Goal: Transaction & Acquisition: Subscribe to service/newsletter

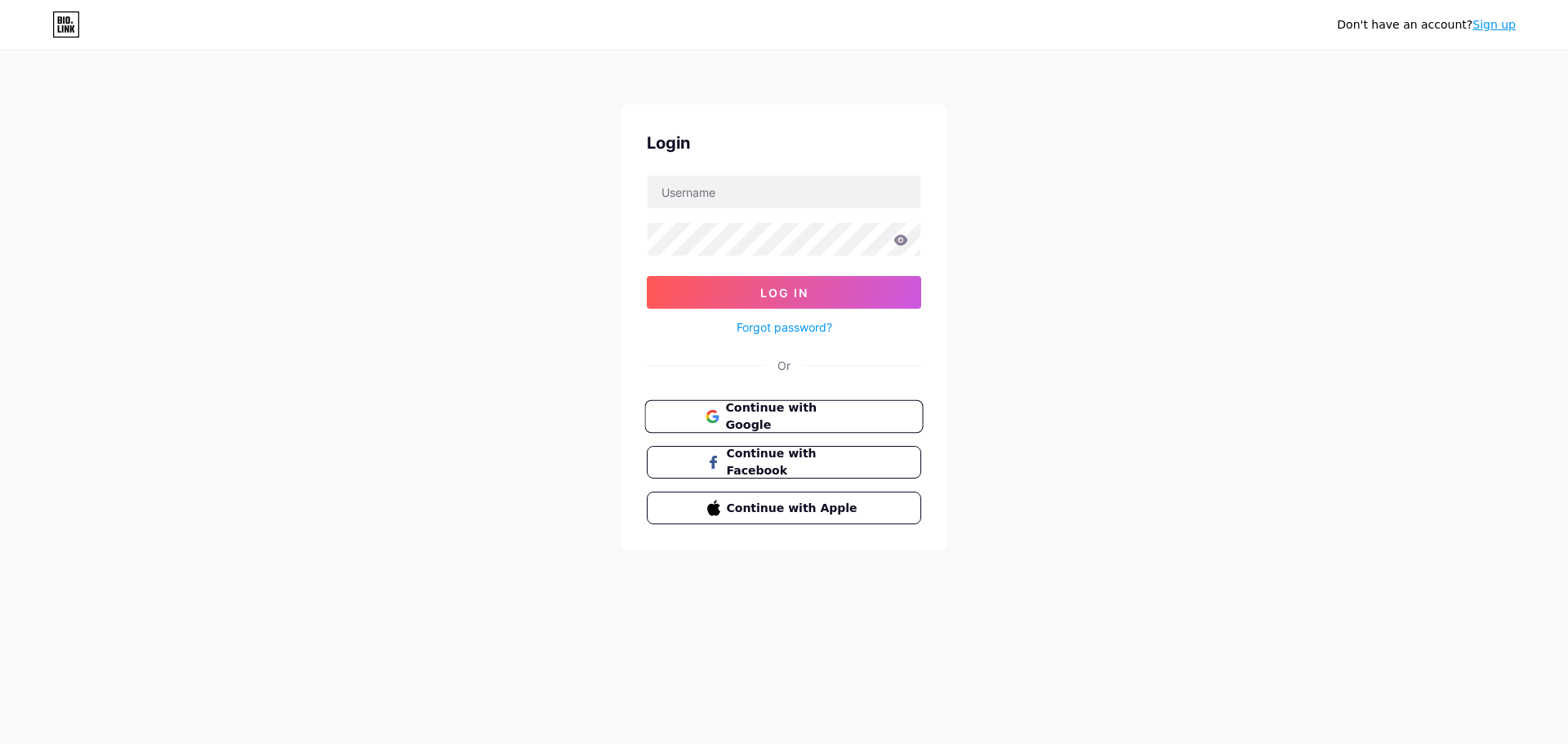
click at [743, 409] on span "Continue with Google" at bounding box center [794, 417] width 137 height 36
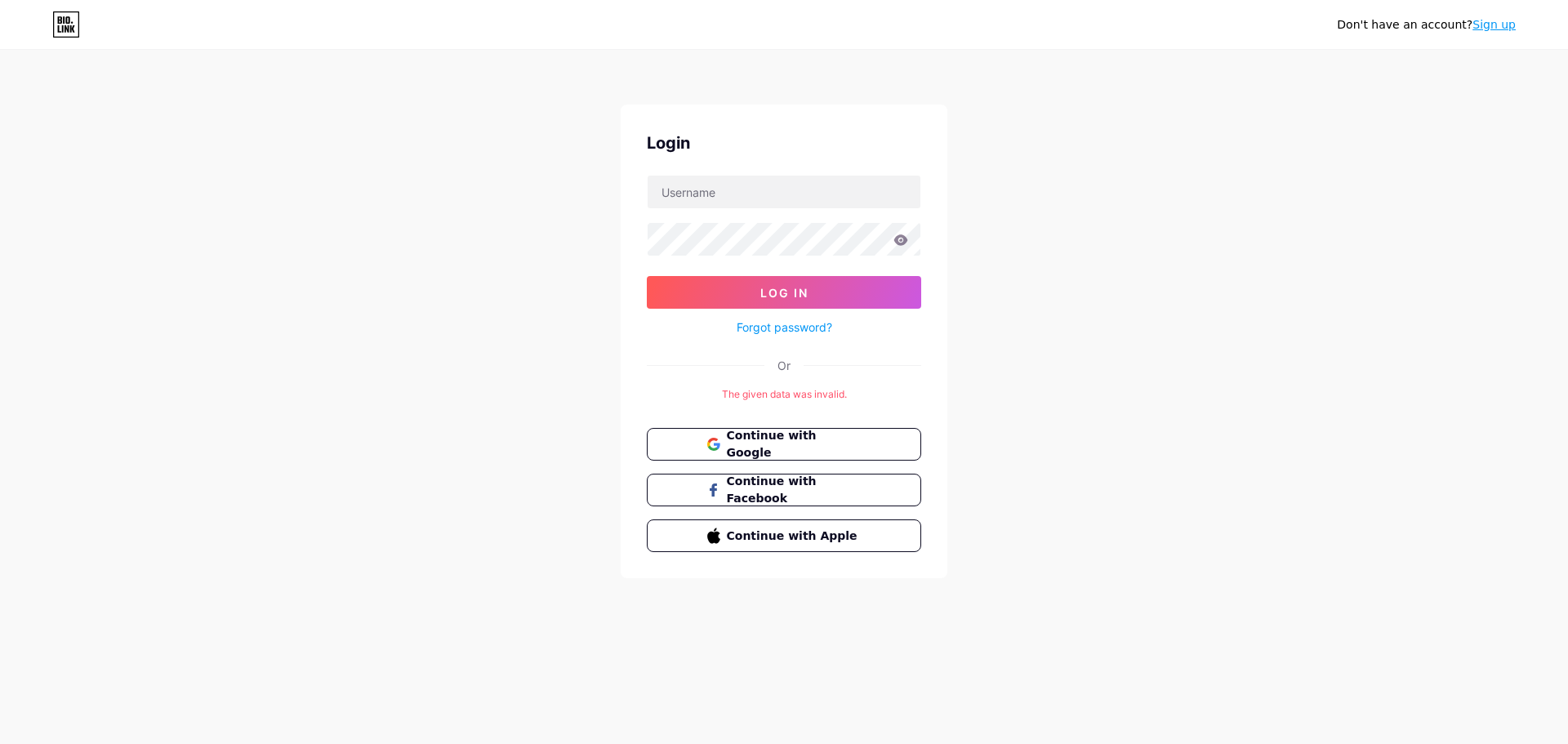
click at [1036, 313] on div "Don't have an account? Sign up Login Log In Forgot password? Or The given data …" at bounding box center [784, 315] width 1568 height 630
click at [1491, 29] on link "Sign up" at bounding box center [1494, 25] width 43 height 13
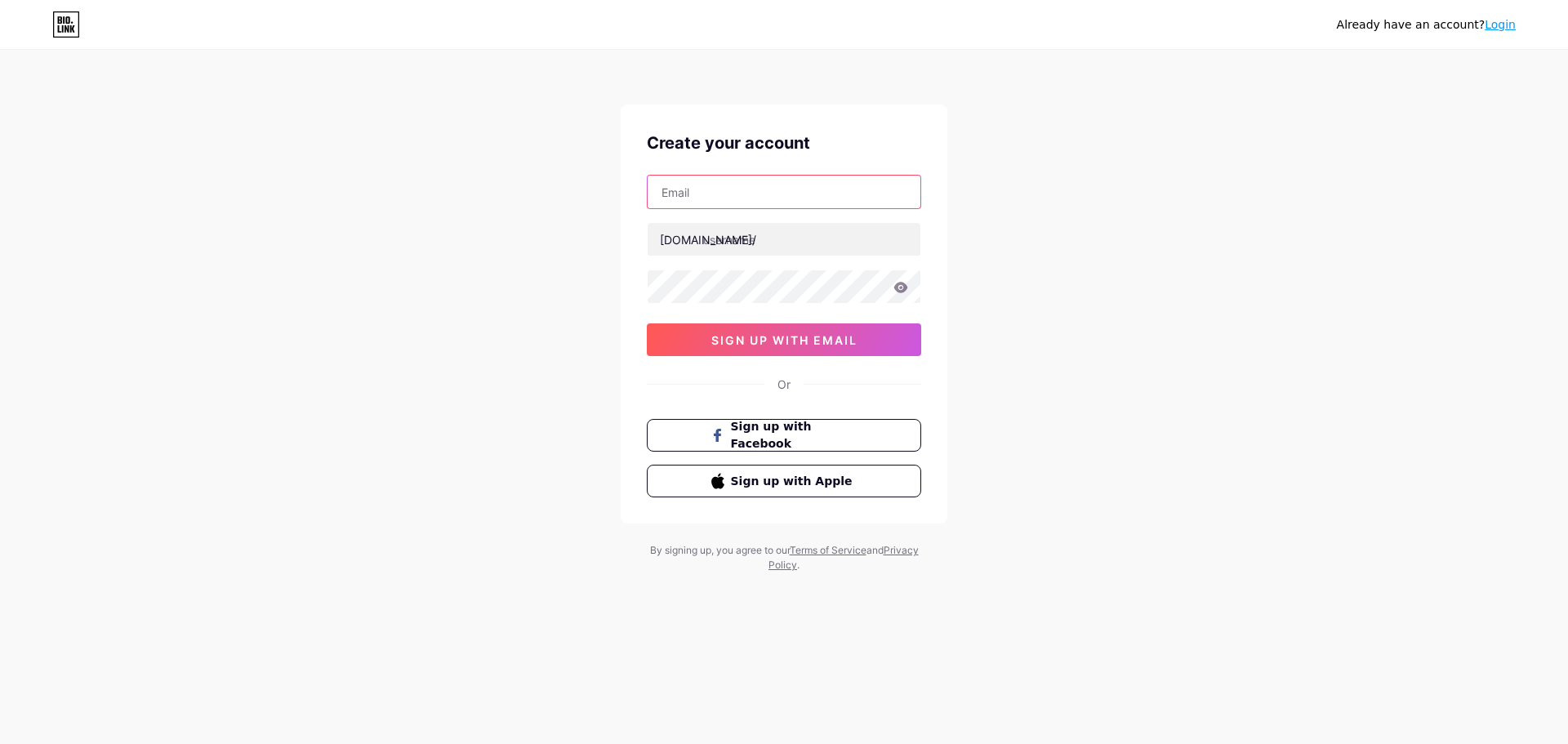
click at [754, 191] on input "text" at bounding box center [784, 192] width 273 height 33
paste input "[EMAIL_ADDRESS][DOMAIN_NAME]"
type input "[EMAIL_ADDRESS][DOMAIN_NAME]"
click at [723, 250] on input "text" at bounding box center [784, 239] width 273 height 33
type input "domo505"
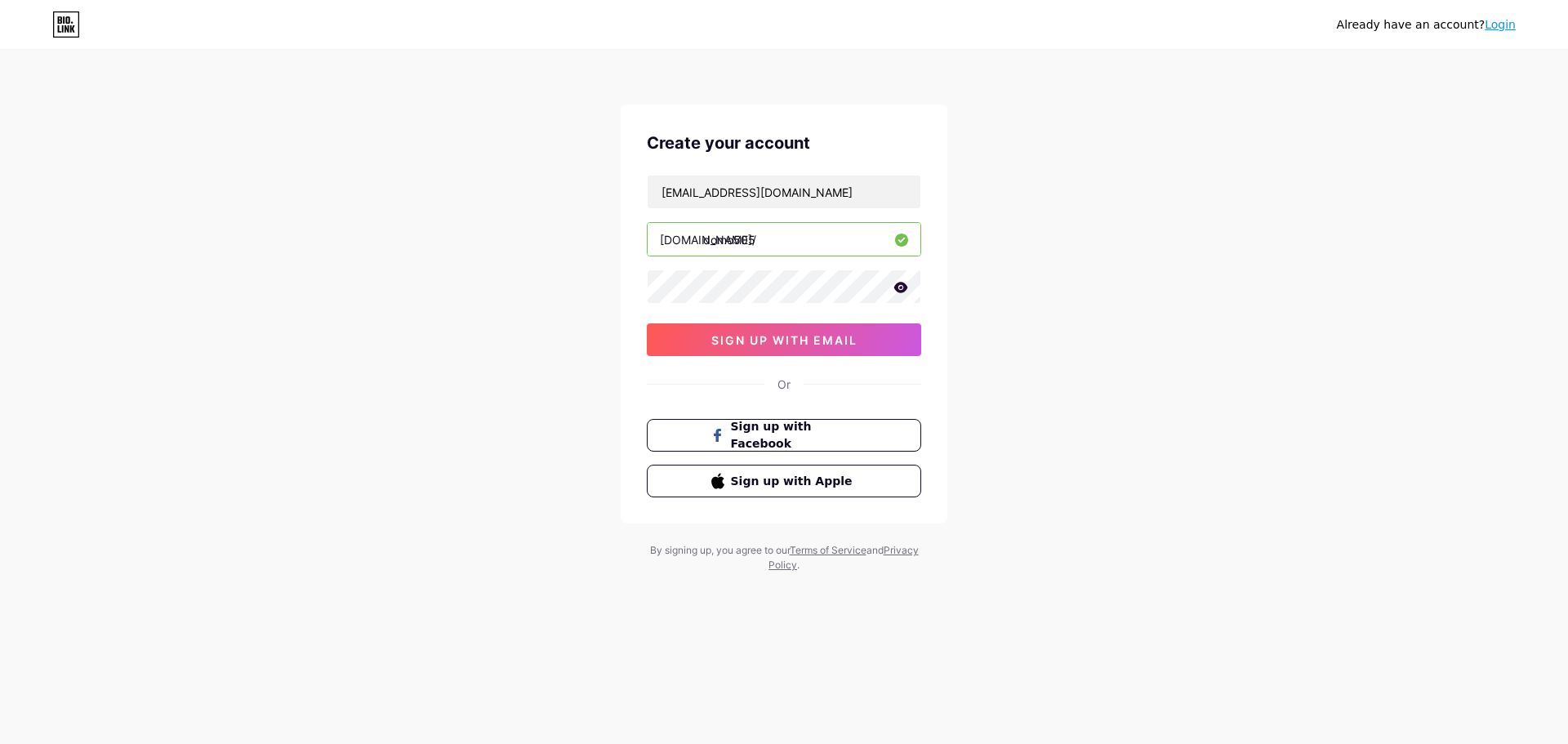
click at [901, 291] on icon at bounding box center [901, 287] width 14 height 11
click at [724, 336] on span "sign up with email" at bounding box center [784, 339] width 146 height 14
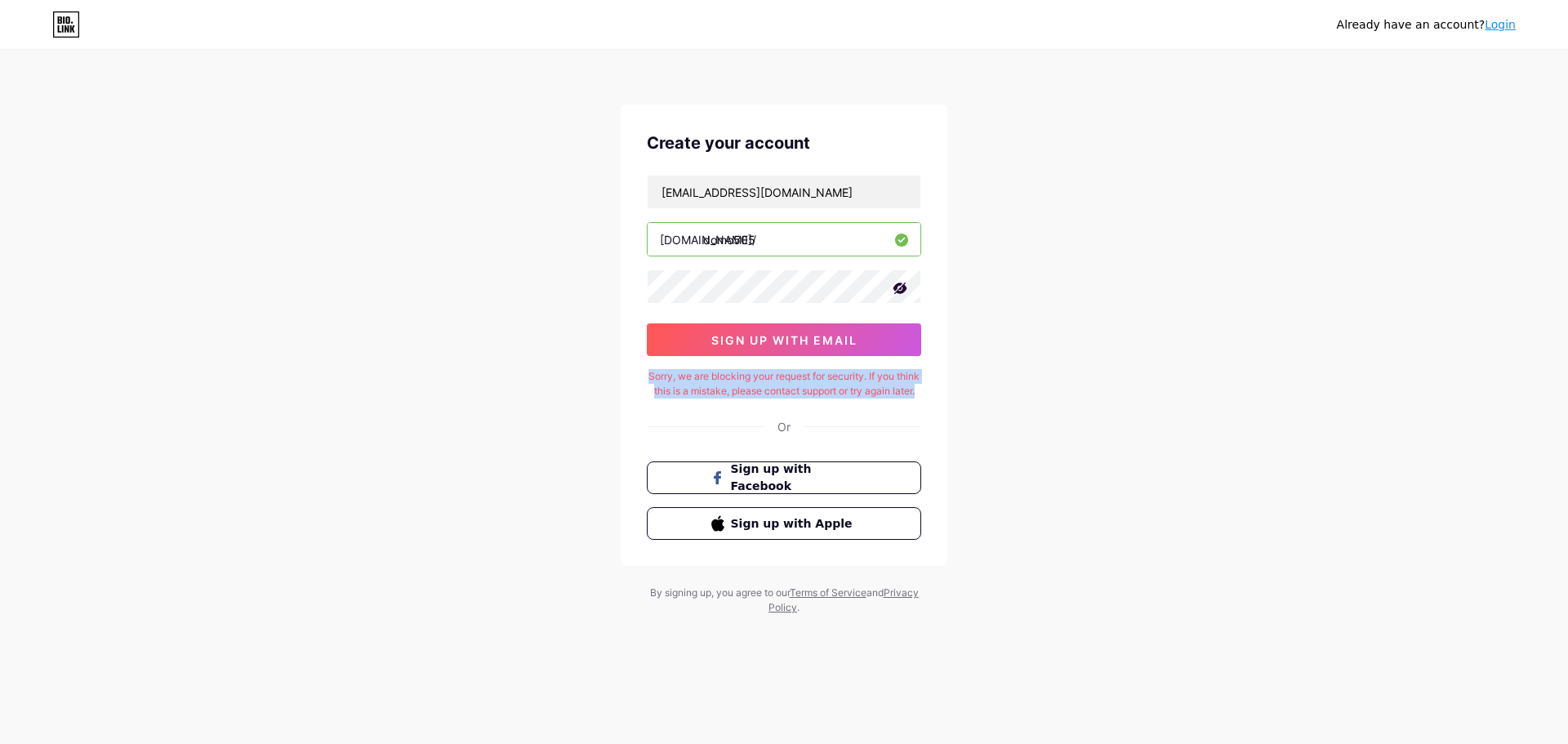
drag, startPoint x: 670, startPoint y: 410, endPoint x: 822, endPoint y: 401, distance: 152.3
click at [822, 398] on div "Sorry, we are blocking your request for security. If you think this is a mistak…" at bounding box center [784, 384] width 275 height 29
copy div "Sorry, we are blocking your request for security. If you think this is a mistak…"
click at [961, 254] on div "Already have an account? Login Create your account [EMAIL_ADDRESS][DOMAIN_NAME]…" at bounding box center [784, 334] width 1568 height 667
click at [893, 283] on icon at bounding box center [900, 288] width 16 height 16
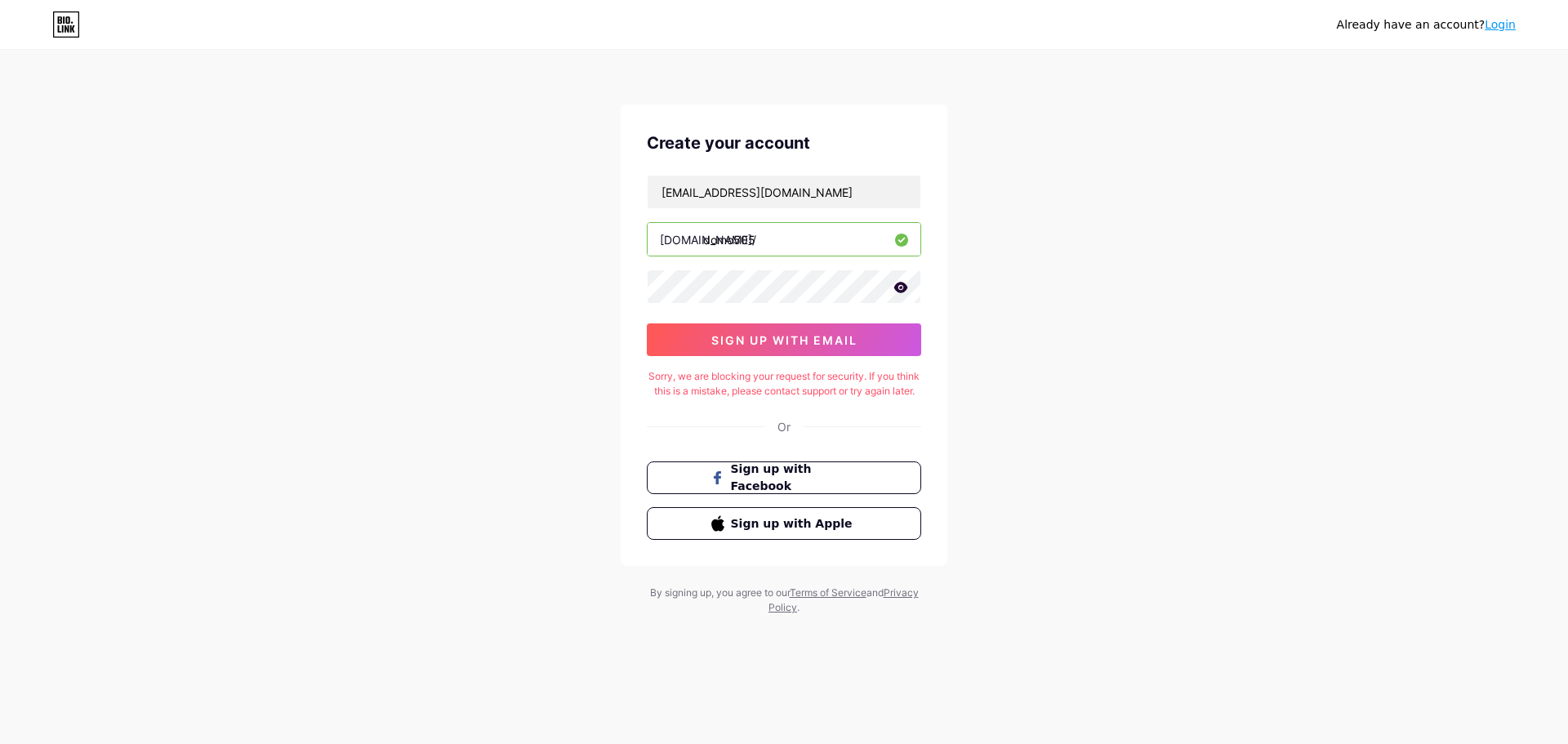
click at [896, 283] on icon at bounding box center [901, 287] width 15 height 12
click at [896, 283] on icon at bounding box center [900, 288] width 16 height 16
click at [1511, 25] on link "Login" at bounding box center [1501, 25] width 31 height 13
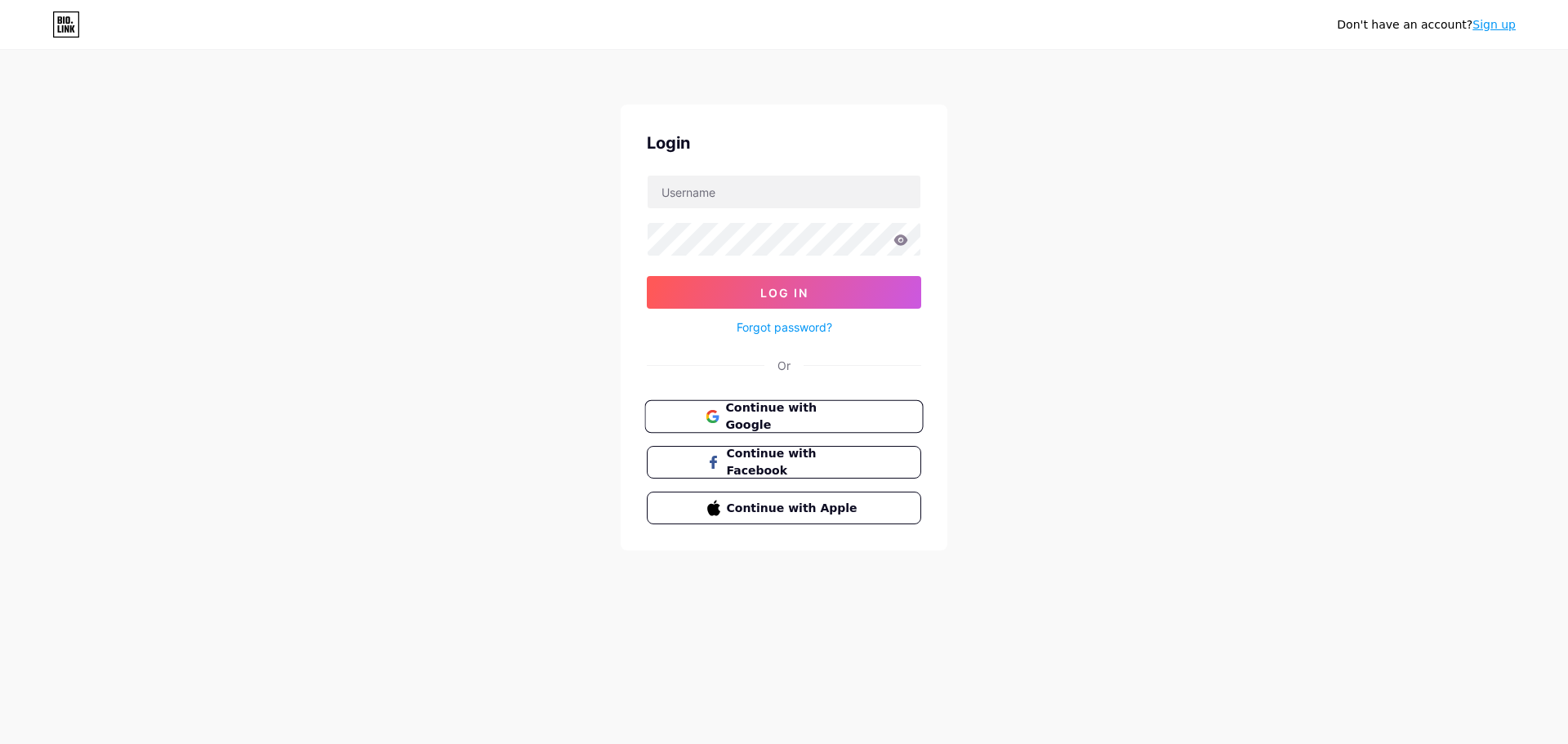
click at [734, 431] on button "Continue with Google" at bounding box center [784, 417] width 278 height 34
